Goal: Information Seeking & Learning: Learn about a topic

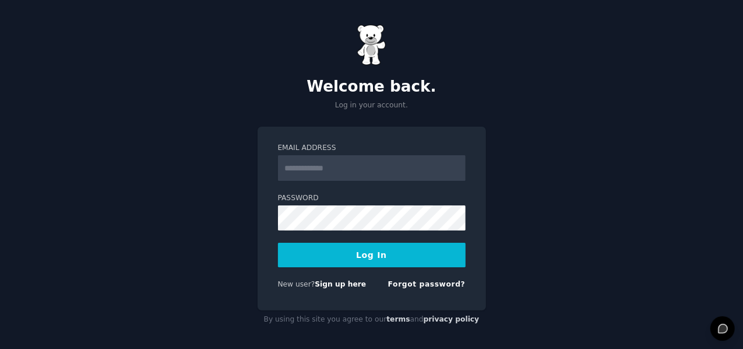
click at [363, 175] on input "Email Address" at bounding box center [372, 168] width 188 height 26
type input "**********"
click at [382, 259] on button "Log In" at bounding box center [372, 254] width 188 height 24
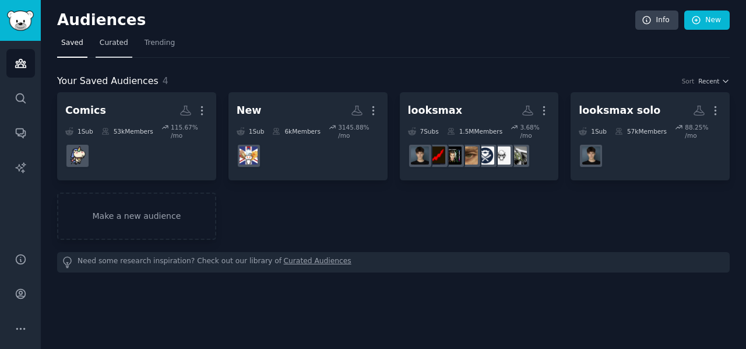
click at [121, 38] on span "Curated" at bounding box center [114, 43] width 29 height 10
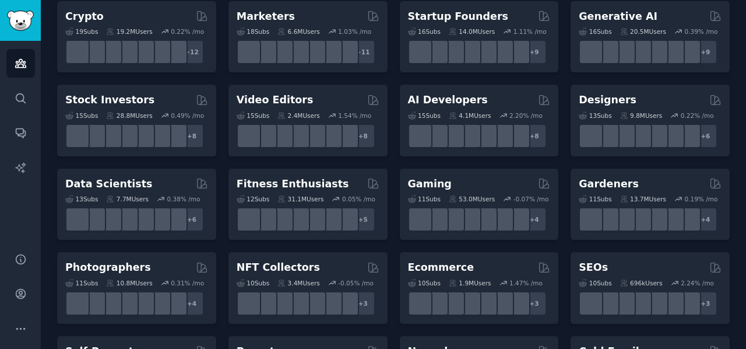
scroll to position [233, 0]
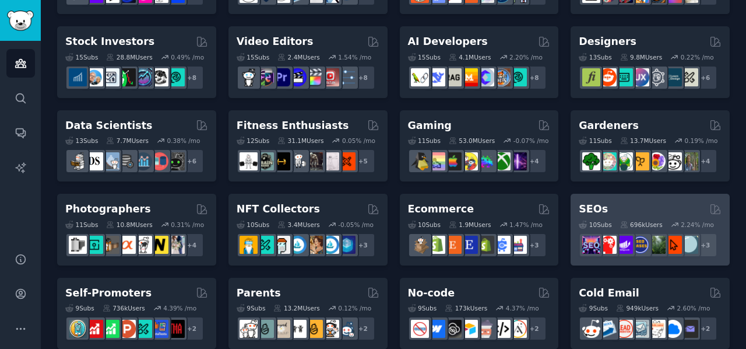
drag, startPoint x: 584, startPoint y: 215, endPoint x: 639, endPoint y: 198, distance: 57.3
click at [639, 198] on div "SEOs 10 Sub s 696k Users 2.24 % /mo + 3" at bounding box center [650, 229] width 159 height 72
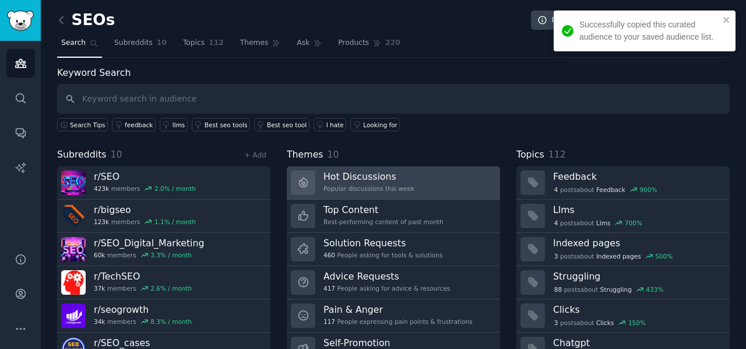
click at [352, 178] on h3 "Hot Discussions" at bounding box center [368, 176] width 91 height 12
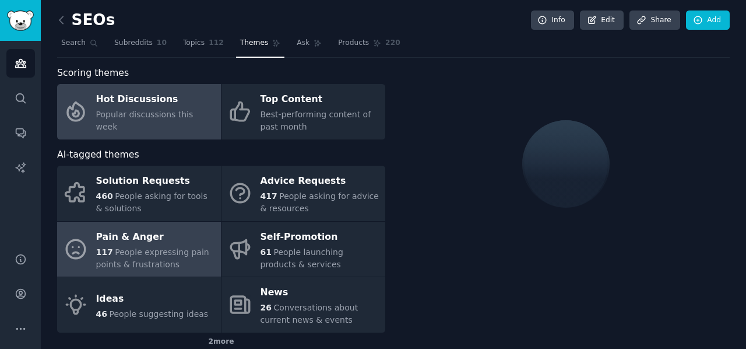
click at [152, 252] on span "People expressing pain points & frustrations" at bounding box center [152, 258] width 113 height 22
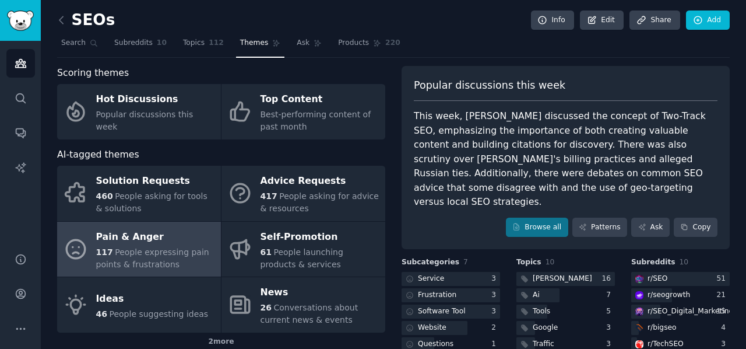
click at [190, 238] on div "Pain & Anger" at bounding box center [155, 236] width 119 height 19
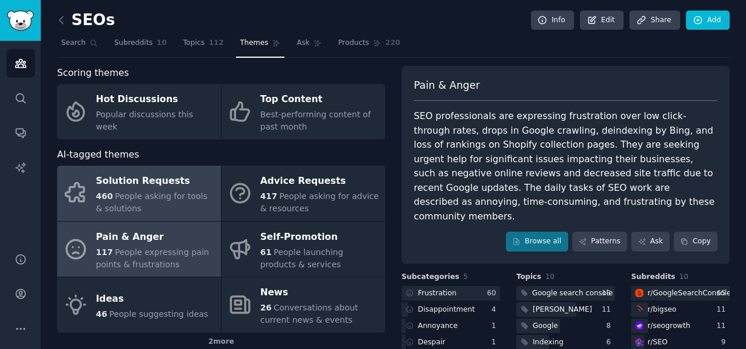
click at [192, 193] on span "People asking for tools & solutions" at bounding box center [151, 202] width 111 height 22
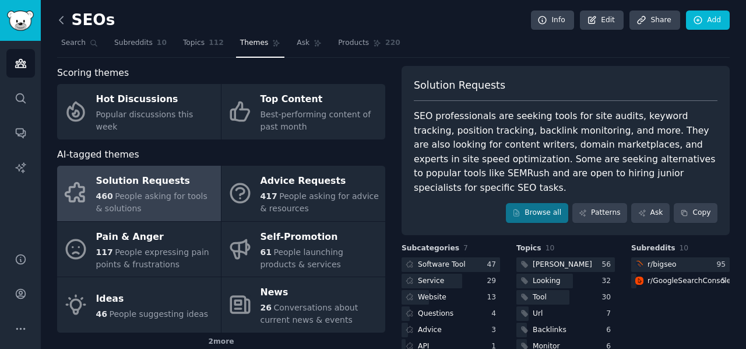
click at [63, 18] on icon at bounding box center [61, 20] width 12 height 12
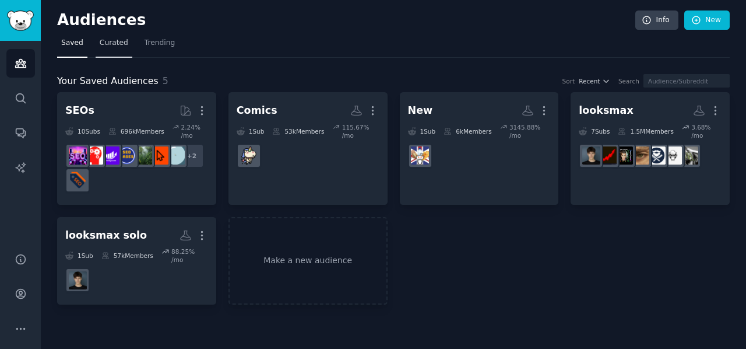
click at [100, 45] on span "Curated" at bounding box center [114, 43] width 29 height 10
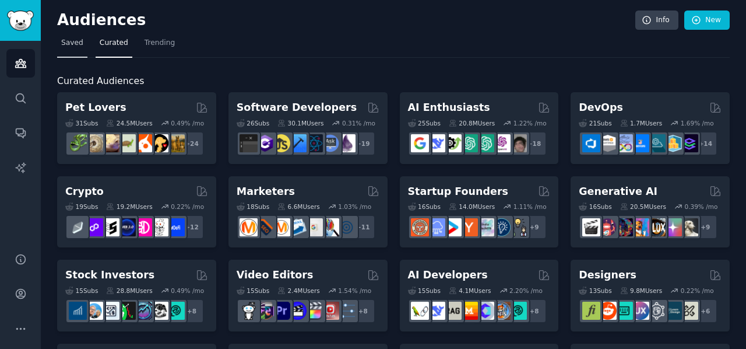
click at [79, 38] on span "Saved" at bounding box center [72, 43] width 22 height 10
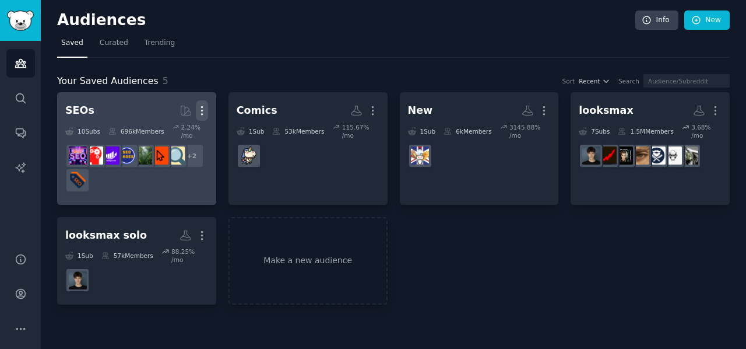
click at [199, 111] on icon "button" at bounding box center [202, 110] width 12 height 12
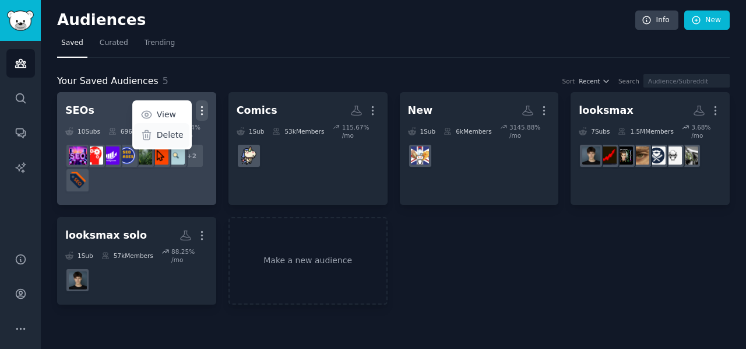
click at [175, 129] on p "Delete" at bounding box center [170, 135] width 27 height 12
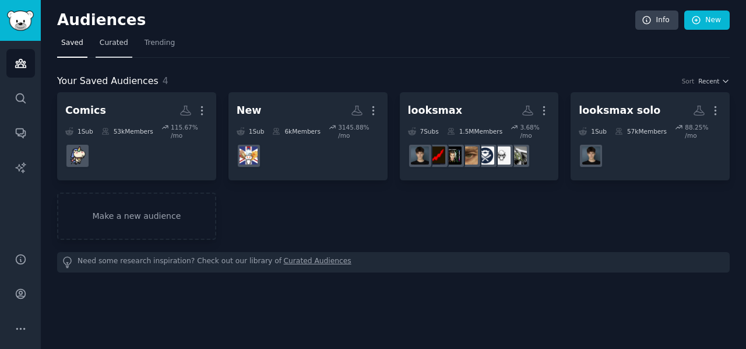
click at [121, 47] on span "Curated" at bounding box center [114, 43] width 29 height 10
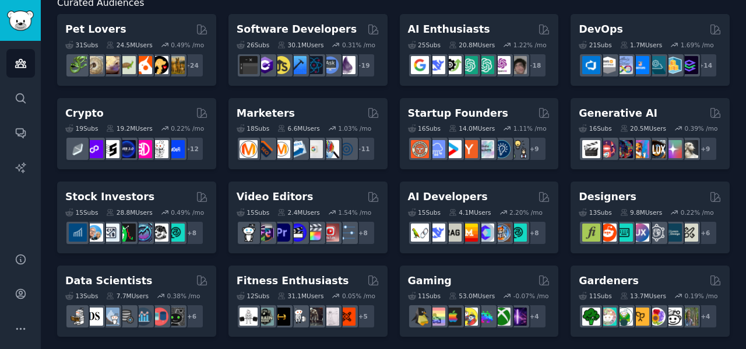
scroll to position [59, 0]
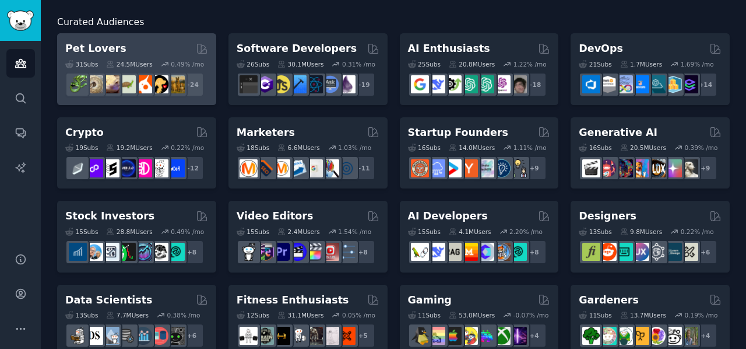
click at [152, 38] on div "Pet Lovers 31 Sub s 24.5M Users 0.49 % /mo r/DogBreeds101, r/Dogowners, r/DogTr…" at bounding box center [136, 69] width 159 height 72
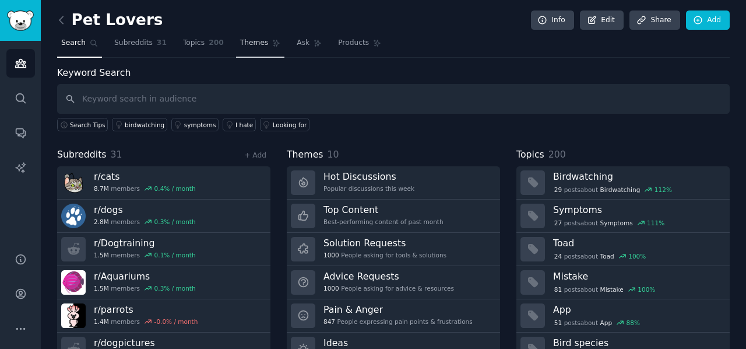
click at [240, 46] on span "Themes" at bounding box center [254, 43] width 29 height 10
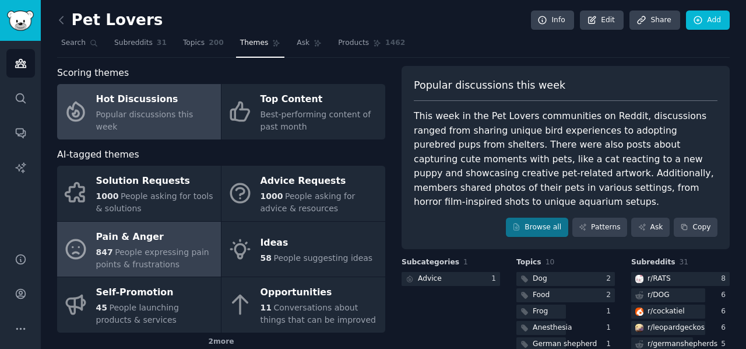
click at [177, 235] on div "Pain & Anger" at bounding box center [155, 236] width 119 height 19
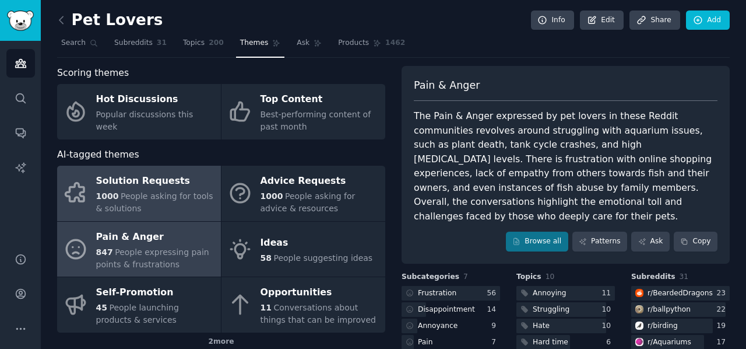
click at [171, 205] on div "1000 People asking for tools & solutions" at bounding box center [155, 202] width 119 height 24
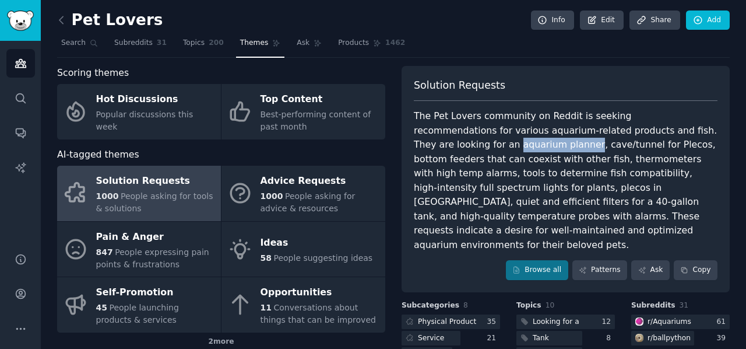
drag, startPoint x: 410, startPoint y: 146, endPoint x: 484, endPoint y: 149, distance: 73.5
click at [484, 149] on div "Solution Requests The Pet Lovers community on Reddit is seeking recommendations…" at bounding box center [566, 179] width 328 height 226
copy div "aquarium planner"
click at [432, 146] on div "The Pet Lovers community on Reddit is seeking recommendations for various aquar…" at bounding box center [566, 180] width 304 height 143
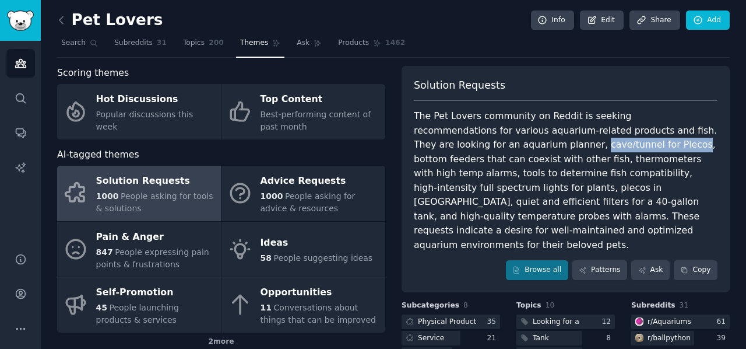
drag, startPoint x: 489, startPoint y: 146, endPoint x: 578, endPoint y: 147, distance: 89.2
click at [578, 147] on div "The Pet Lovers community on Reddit is seeking recommendations for various aquar…" at bounding box center [566, 180] width 304 height 143
copy div "cave/tunnel for Plecos"
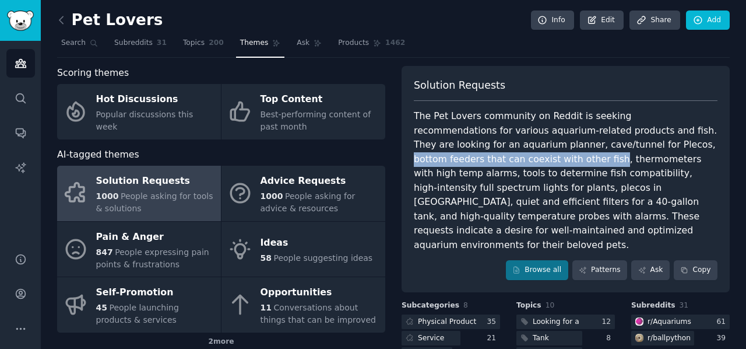
drag, startPoint x: 583, startPoint y: 142, endPoint x: 470, endPoint y: 159, distance: 114.3
click at [470, 159] on div "The Pet Lovers community on Reddit is seeking recommendations for various aquar…" at bounding box center [566, 180] width 304 height 143
copy div "bottom feeders that can coexist with other fish"
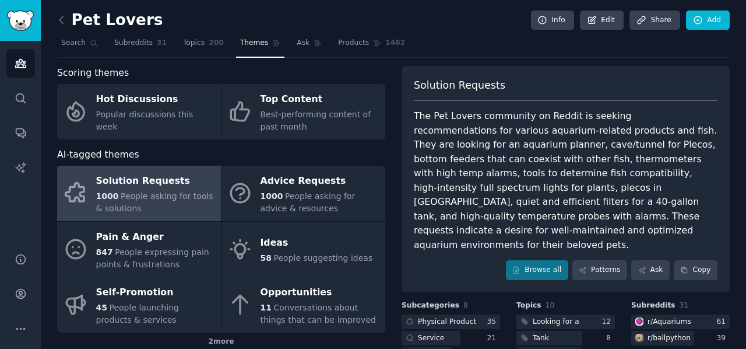
click at [530, 135] on div "The Pet Lovers community on Reddit is seeking recommendations for various aquar…" at bounding box center [566, 180] width 304 height 143
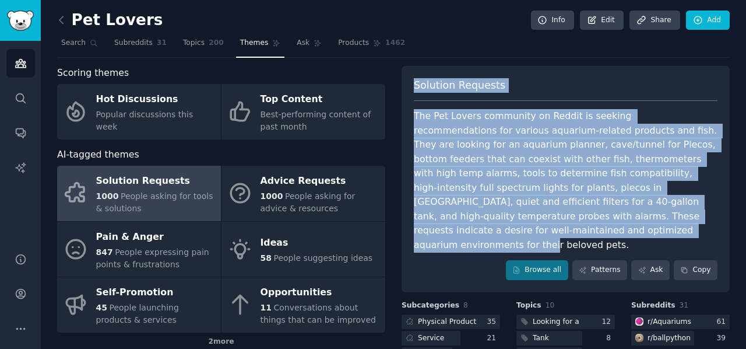
drag, startPoint x: 409, startPoint y: 85, endPoint x: 710, endPoint y: 216, distance: 328.9
click at [710, 216] on div "Solution Requests The Pet Lovers community on Reddit is seeking recommendations…" at bounding box center [566, 179] width 328 height 226
copy div "Solution Requests The Pet Lovers community on Reddit is seeking recommendations…"
click at [499, 196] on div "The Pet Lovers community on Reddit is seeking recommendations for various aquar…" at bounding box center [566, 180] width 304 height 143
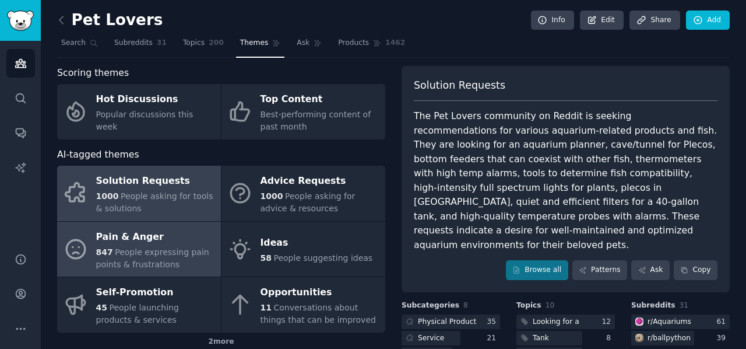
click at [150, 237] on div "Pain & Anger" at bounding box center [155, 236] width 119 height 19
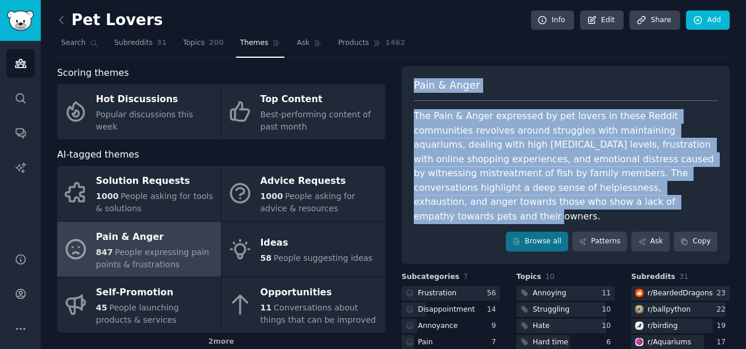
drag, startPoint x: 412, startPoint y: 87, endPoint x: 509, endPoint y: 199, distance: 148.3
click at [509, 199] on div "Pain & Anger The Pain & [PERSON_NAME] expressed by pet lovers in these Reddit c…" at bounding box center [566, 165] width 328 height 198
copy div "Pain & Anger The Pain & [PERSON_NAME] expressed by pet lovers in these Reddit c…"
click at [427, 86] on span "Pain & Anger" at bounding box center [447, 85] width 66 height 15
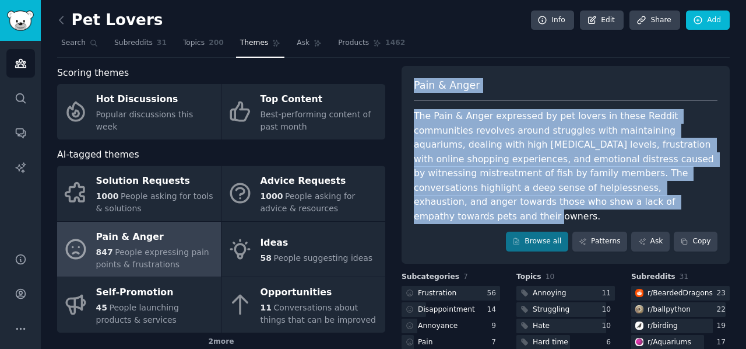
click at [427, 86] on span "Pain & Anger" at bounding box center [447, 85] width 66 height 15
click at [498, 101] on div "Pain & Anger The Pain & [PERSON_NAME] expressed by pet lovers in these Reddit c…" at bounding box center [566, 165] width 328 height 198
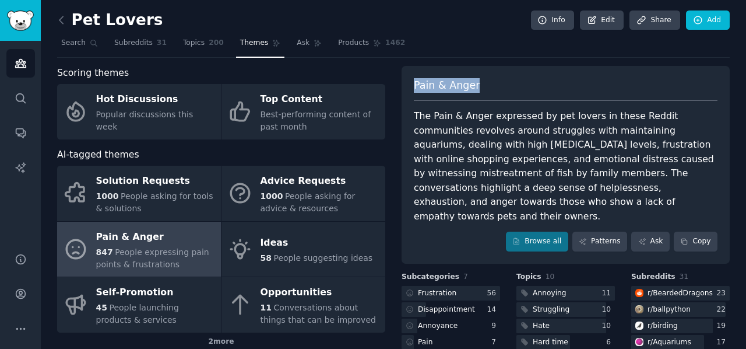
drag, startPoint x: 483, startPoint y: 85, endPoint x: 414, endPoint y: 83, distance: 68.8
click at [414, 83] on div "Pain & Anger" at bounding box center [566, 89] width 304 height 23
copy span "Pain & Anger"
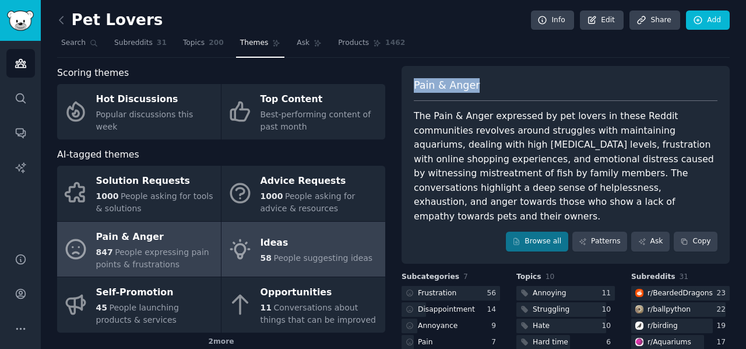
click at [280, 253] on span "People suggesting ideas" at bounding box center [322, 257] width 99 height 9
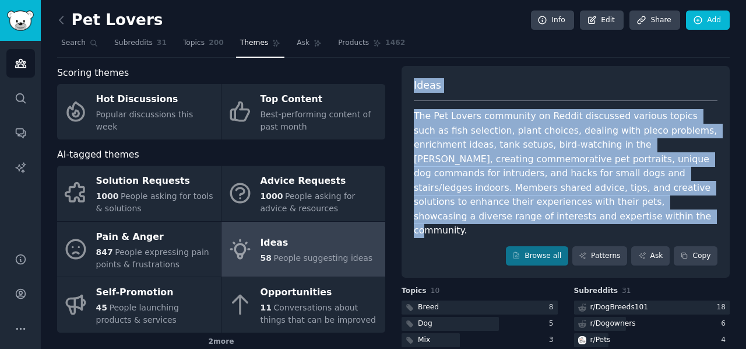
drag, startPoint x: 667, startPoint y: 203, endPoint x: 410, endPoint y: 92, distance: 279.6
click at [410, 92] on div "Ideas The Pet Lovers community on Reddit discussed various topics such as fish …" at bounding box center [566, 172] width 328 height 212
copy div "Ideas The Pet Lovers community on Reddit discussed various topics such as fish …"
click at [472, 156] on div "The Pet Lovers community on Reddit discussed various topics such as fish select…" at bounding box center [566, 173] width 304 height 129
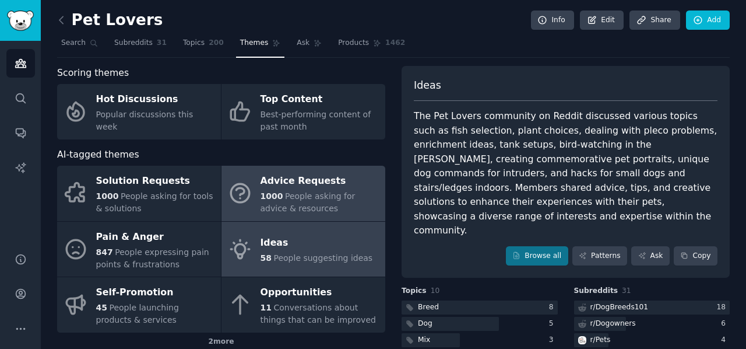
scroll to position [58, 0]
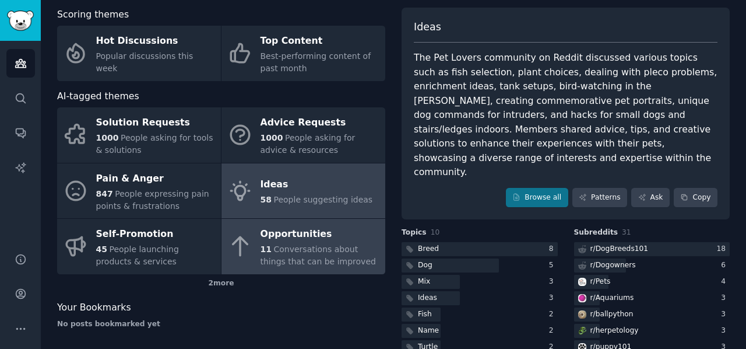
click at [290, 231] on div "Opportunities" at bounding box center [320, 234] width 119 height 19
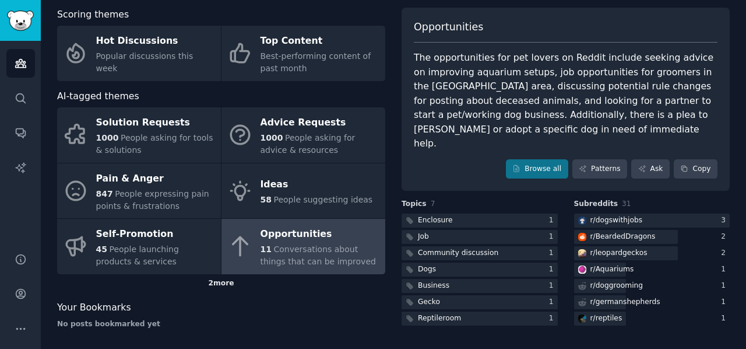
click at [225, 278] on div "2 more" at bounding box center [221, 283] width 328 height 19
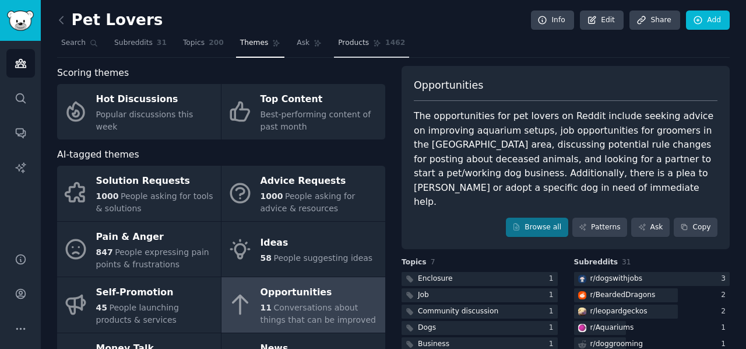
click at [353, 41] on link "Products 1462" at bounding box center [371, 46] width 75 height 24
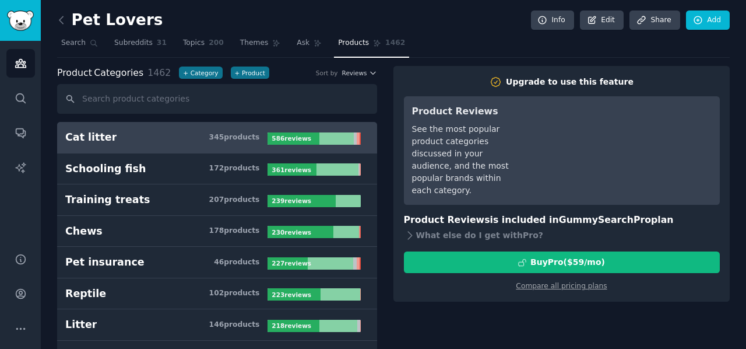
click at [242, 135] on div "345 product s" at bounding box center [234, 137] width 51 height 10
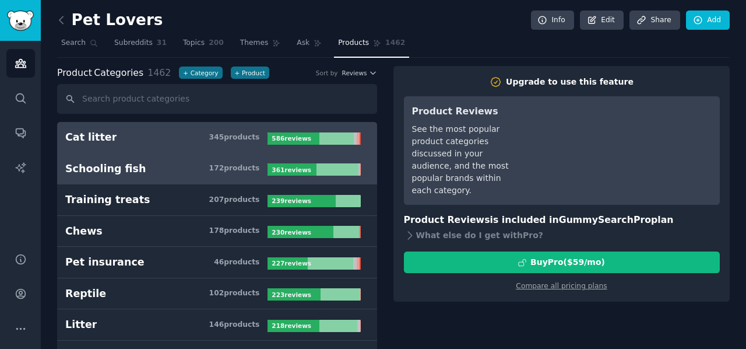
click at [245, 163] on div "172 product s" at bounding box center [234, 168] width 51 height 10
click at [101, 135] on div "Cat litter" at bounding box center [90, 137] width 51 height 15
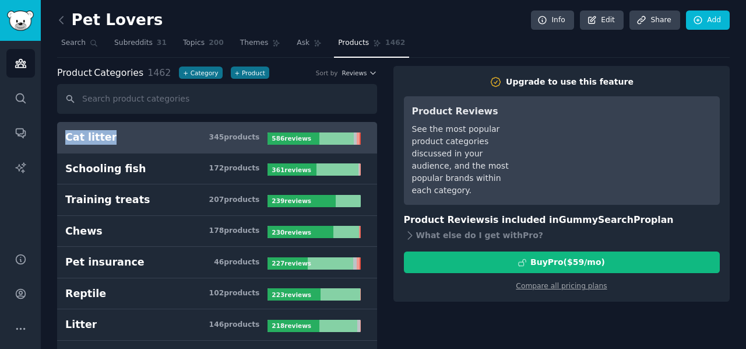
drag, startPoint x: 53, startPoint y: 129, endPoint x: 105, endPoint y: 138, distance: 52.5
copy div "Cat litter"
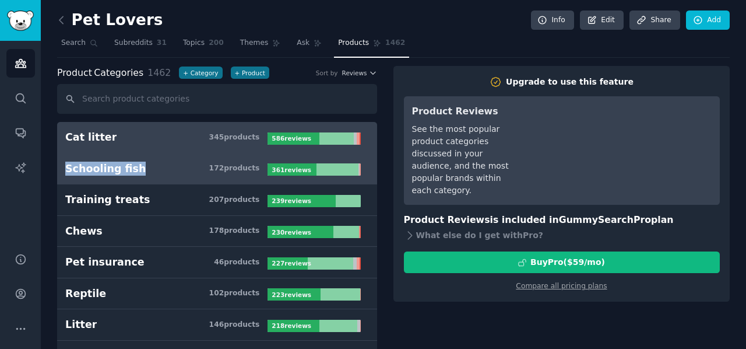
drag, startPoint x: 55, startPoint y: 168, endPoint x: 128, endPoint y: 168, distance: 72.9
copy div "Schooling fish"
click at [247, 163] on div "172 product s" at bounding box center [234, 168] width 51 height 10
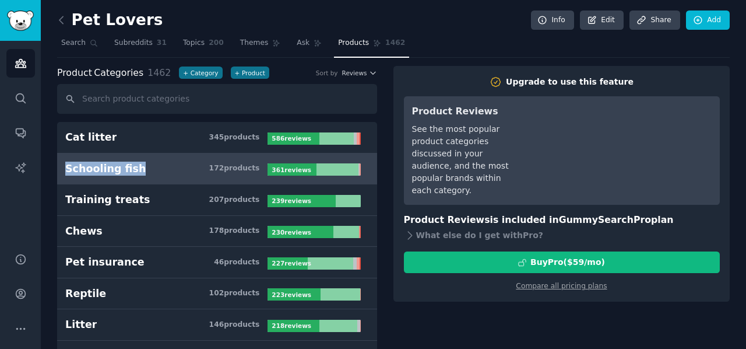
click at [283, 172] on div "361 review s" at bounding box center [293, 169] width 50 height 12
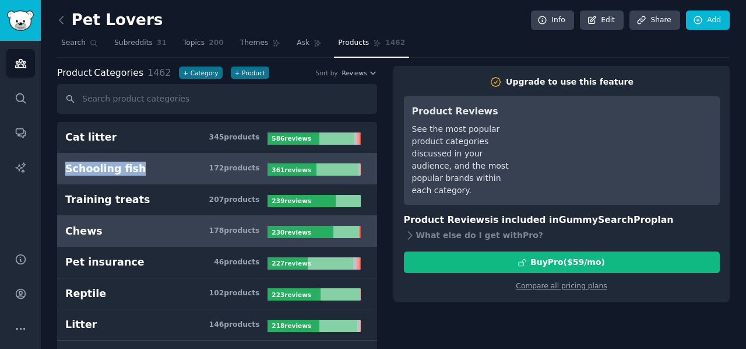
scroll to position [58, 0]
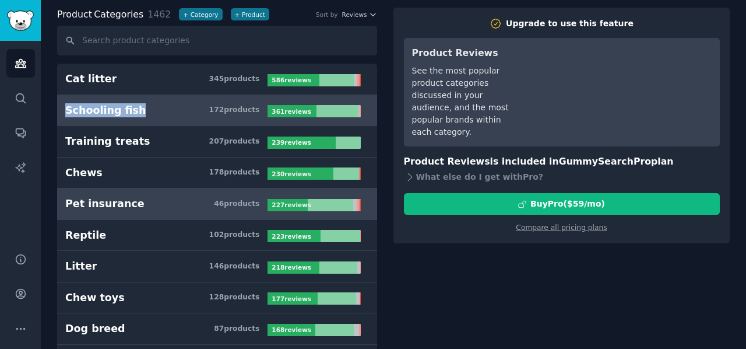
click at [195, 207] on h3 "Pet insurance 46 product s" at bounding box center [166, 203] width 202 height 15
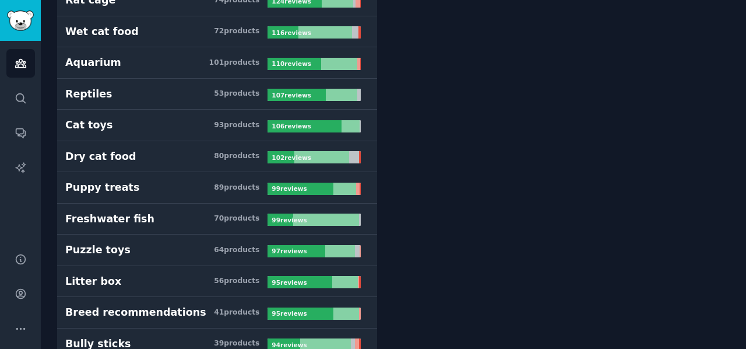
scroll to position [583, 0]
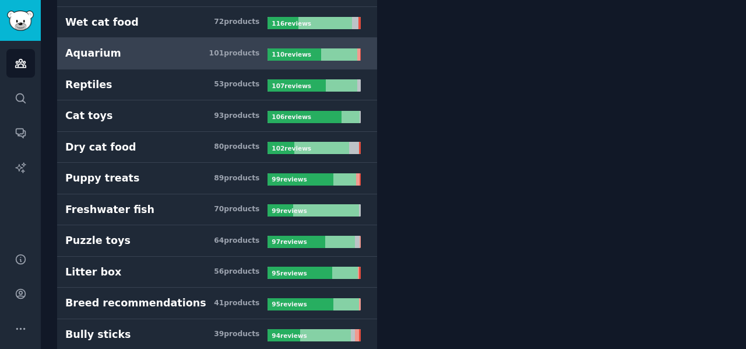
click at [183, 60] on link "Aquarium 101 product s 110 review s" at bounding box center [217, 53] width 320 height 31
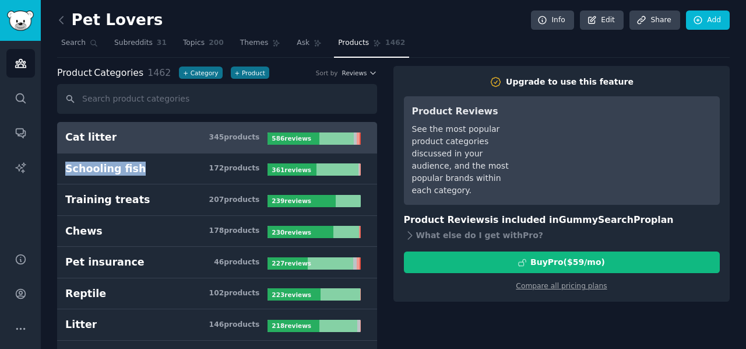
click at [90, 132] on div "Cat litter" at bounding box center [90, 137] width 51 height 15
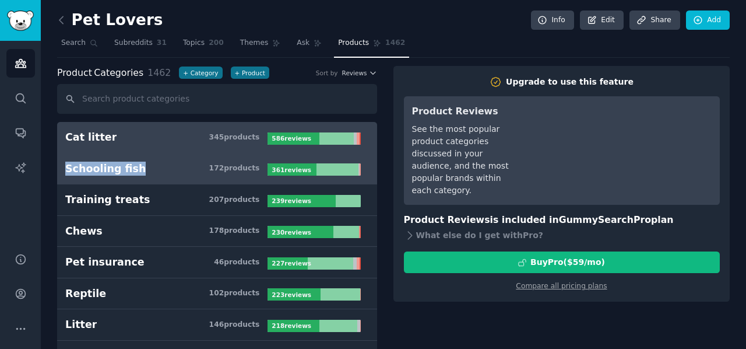
click at [150, 166] on h3 "Schooling fish 172 product s" at bounding box center [166, 168] width 202 height 15
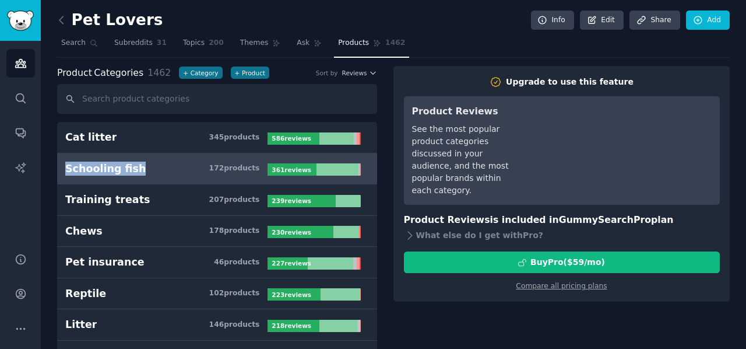
click at [252, 45] on span "Themes" at bounding box center [254, 43] width 29 height 10
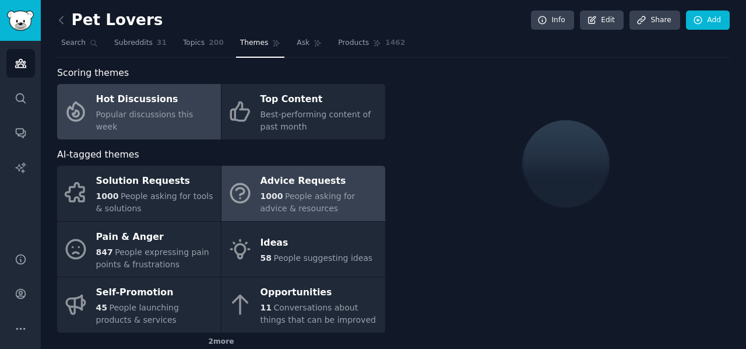
click at [231, 193] on icon at bounding box center [240, 193] width 24 height 24
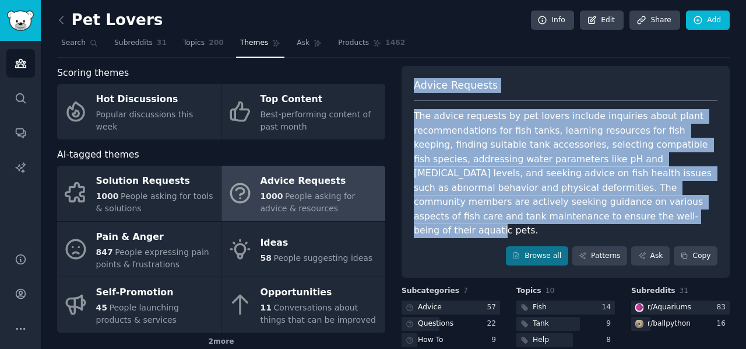
drag, startPoint x: 497, startPoint y: 216, endPoint x: 409, endPoint y: 86, distance: 157.1
click at [409, 86] on div "Advice Requests The advice requests by pet lovers include inquiries about plant…" at bounding box center [566, 172] width 328 height 212
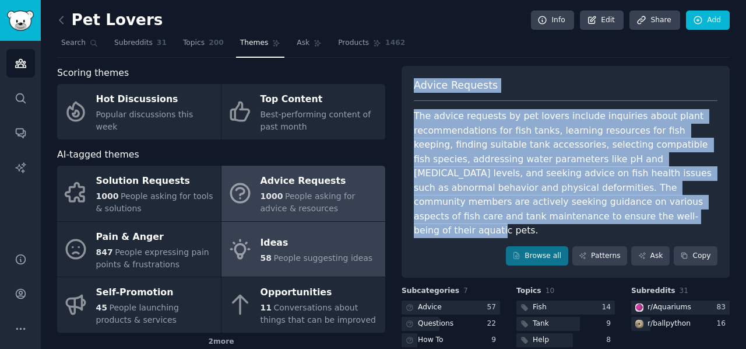
click at [281, 242] on div "Ideas" at bounding box center [317, 243] width 112 height 19
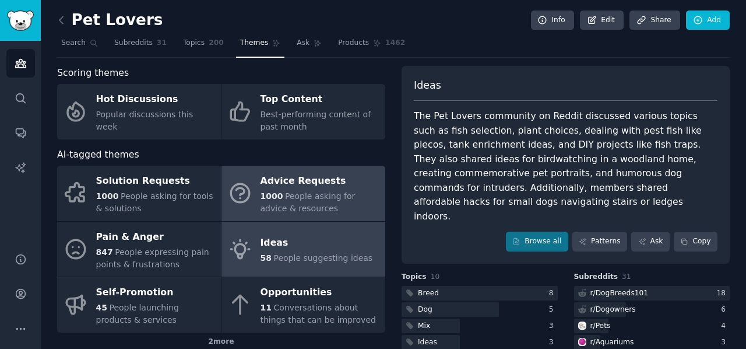
click at [263, 197] on span "1000" at bounding box center [272, 195] width 23 height 9
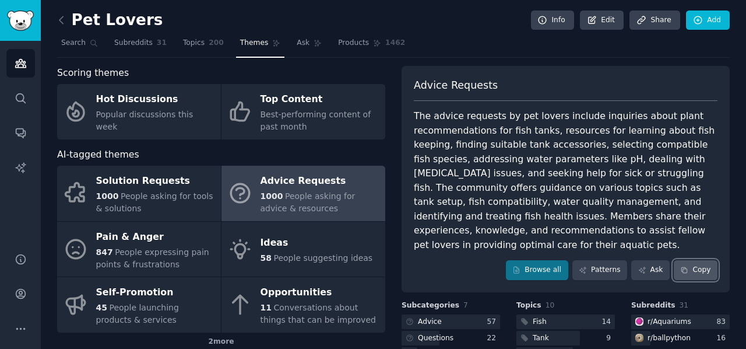
click at [689, 260] on button "Copy" at bounding box center [696, 270] width 44 height 20
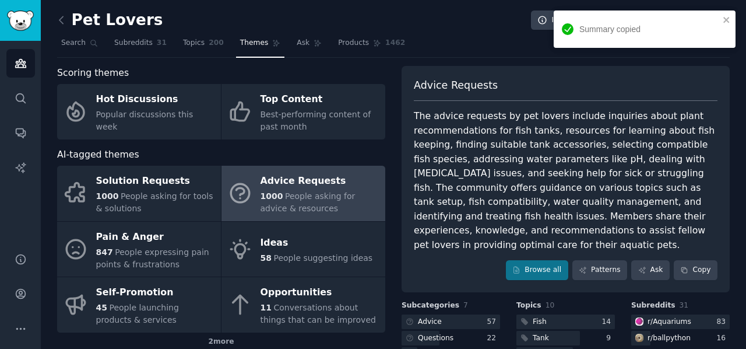
click at [446, 85] on span "Advice Requests" at bounding box center [456, 85] width 84 height 15
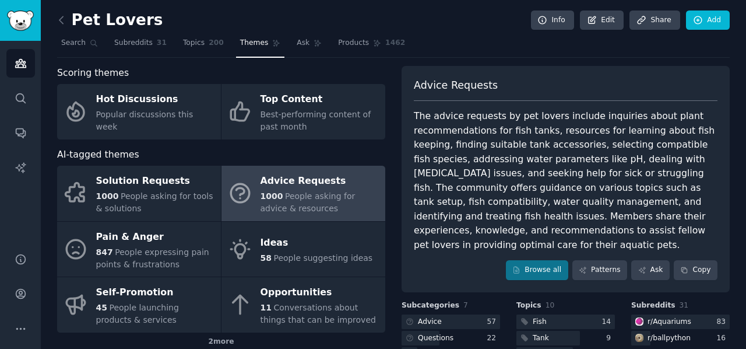
click at [436, 186] on div "The advice requests by pet lovers include inquiries about plant recommendations…" at bounding box center [566, 180] width 304 height 143
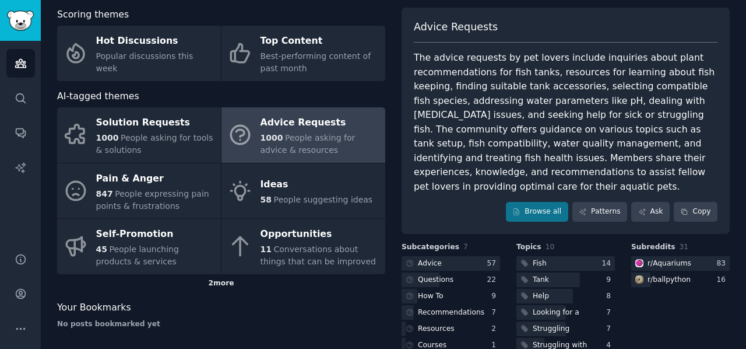
click at [228, 282] on div "2 more" at bounding box center [221, 283] width 328 height 19
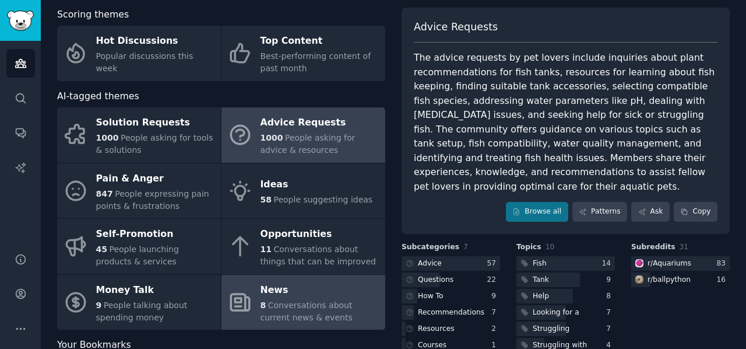
click at [276, 295] on div "News" at bounding box center [320, 289] width 119 height 19
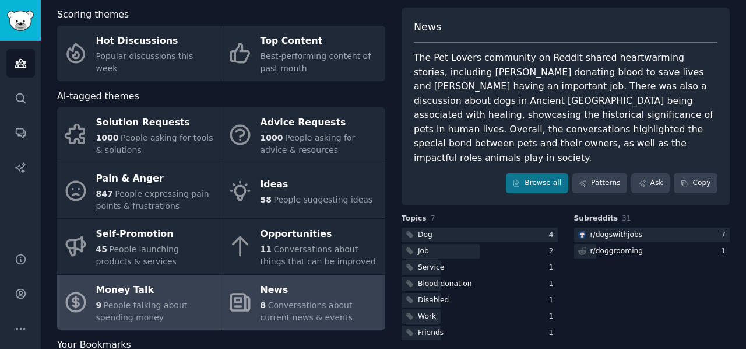
click at [156, 286] on div "Money Talk" at bounding box center [155, 289] width 119 height 19
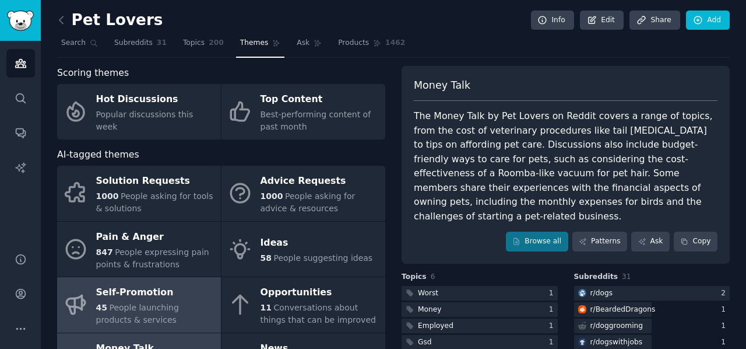
click at [173, 313] on div "45 People launching products & services" at bounding box center [155, 313] width 119 height 24
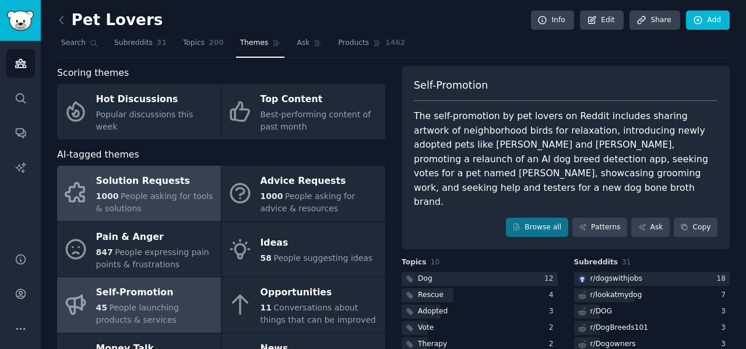
click at [165, 201] on div "1000 People asking for tools & solutions" at bounding box center [155, 202] width 119 height 24
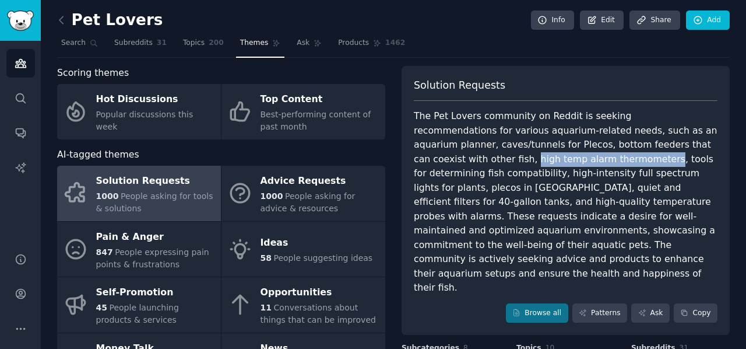
drag, startPoint x: 411, startPoint y: 159, endPoint x: 539, endPoint y: 160, distance: 127.6
click at [539, 160] on div "Solution Requests The Pet Lovers community on Reddit is seeking recommendations…" at bounding box center [566, 200] width 328 height 269
click at [522, 160] on div "The Pet Lovers community on Reddit is seeking recommendations for various aquar…" at bounding box center [566, 202] width 304 height 186
click at [464, 131] on div "The Pet Lovers community on Reddit is seeking recommendations for various aquar…" at bounding box center [566, 202] width 304 height 186
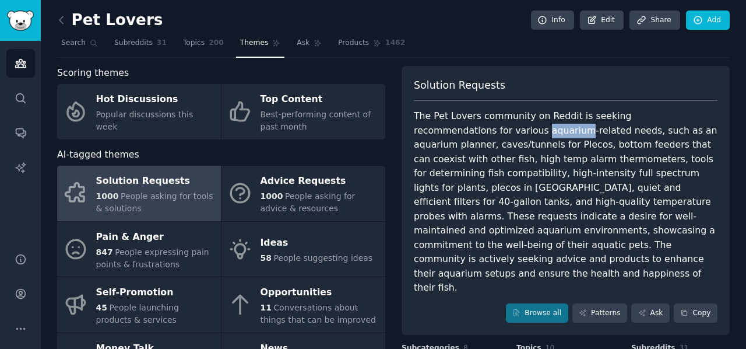
click at [464, 131] on div "The Pet Lovers community on Reddit is seeking recommendations for various aquar…" at bounding box center [566, 202] width 304 height 186
click at [476, 145] on div "The Pet Lovers community on Reddit is seeking recommendations for various aquar…" at bounding box center [566, 202] width 304 height 186
drag, startPoint x: 590, startPoint y: 131, endPoint x: 661, endPoint y: 135, distance: 70.6
click at [661, 135] on div "The Pet Lovers community on Reddit is seeking recommendations for various aquar…" at bounding box center [566, 202] width 304 height 186
